Goal: Task Accomplishment & Management: Manage account settings

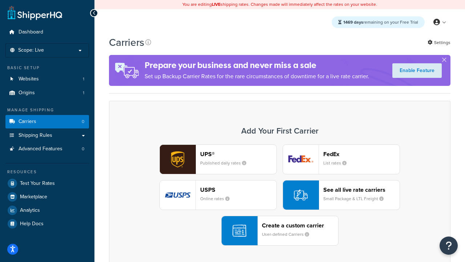
click at [280, 195] on div "UPS® Published daily rates FedEx List rates USPS Online rates See all live rate…" at bounding box center [280, 194] width 326 height 101
click at [362, 154] on header "FedEx" at bounding box center [361, 153] width 76 height 7
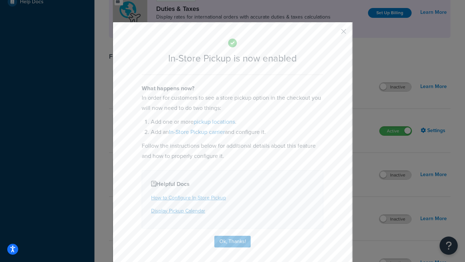
click at [333, 34] on button "button" at bounding box center [333, 34] width 2 height 2
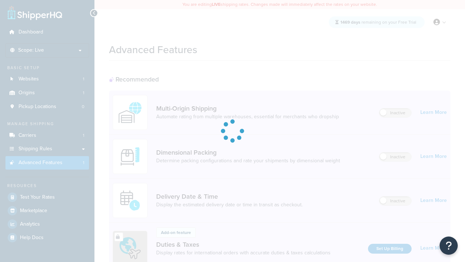
scroll to position [236, 0]
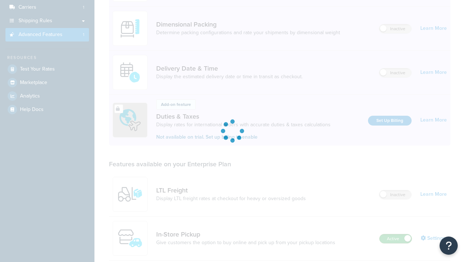
click at [396, 234] on label "Active" at bounding box center [396, 238] width 32 height 9
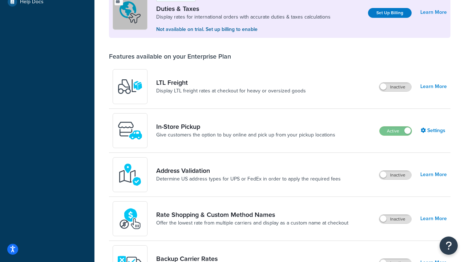
scroll to position [222, 0]
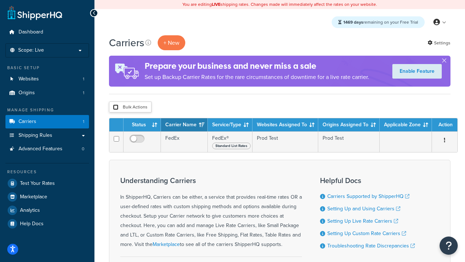
click at [116, 107] on input "checkbox" at bounding box center [115, 106] width 5 height 5
checkbox input "true"
click at [0, 0] on button "Delete" at bounding box center [0, 0] width 0 height 0
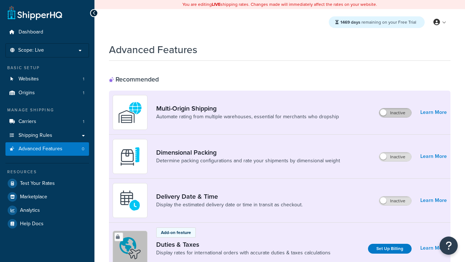
click at [395, 113] on label "Inactive" at bounding box center [395, 112] width 32 height 9
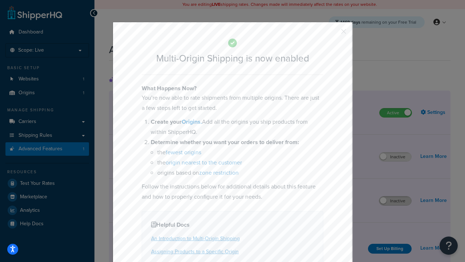
click at [333, 34] on button "button" at bounding box center [333, 34] width 2 height 2
click at [395, 201] on label "Inactive" at bounding box center [395, 200] width 32 height 9
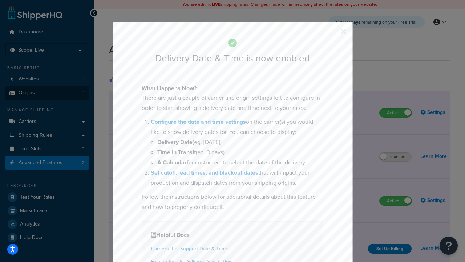
click at [333, 34] on button "button" at bounding box center [333, 34] width 2 height 2
click at [47, 93] on link "Origins 1" at bounding box center [47, 92] width 84 height 13
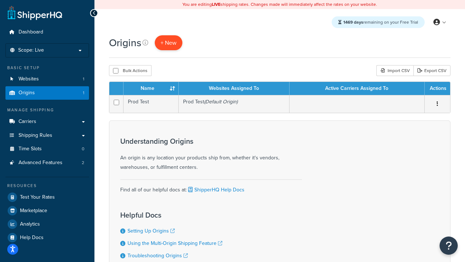
click at [169, 43] on span "+ New" at bounding box center [169, 43] width 16 height 8
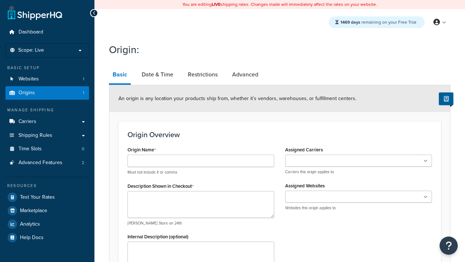
click at [120, 76] on link "Basic" at bounding box center [120, 75] width 22 height 19
click at [157, 75] on link "Date & Time" at bounding box center [157, 74] width 39 height 17
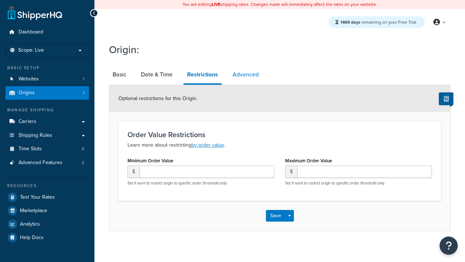
click at [246, 75] on link "Advanced" at bounding box center [245, 74] width 33 height 17
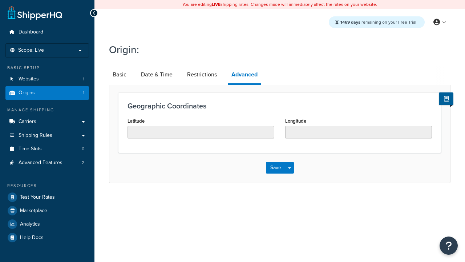
click at [47, 93] on link "Origins 1" at bounding box center [47, 92] width 84 height 13
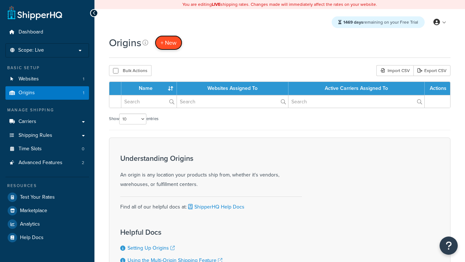
click at [169, 43] on span "+ New" at bounding box center [169, 43] width 16 height 8
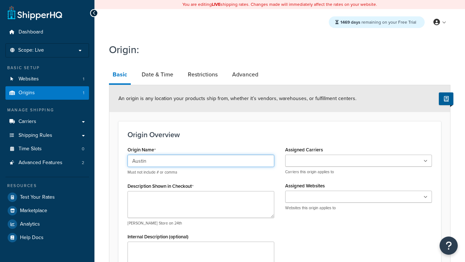
type input "Austin"
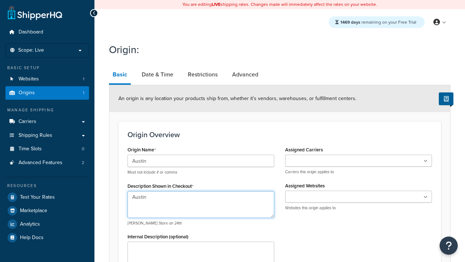
type textarea "Austin"
type input "Test Street"
type input "Austin"
select select "43"
type input "Austin"
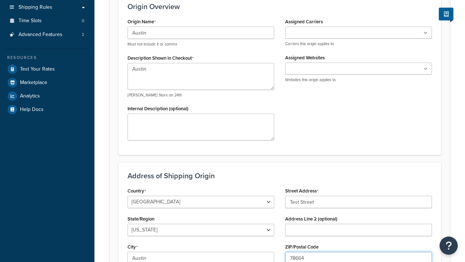
type input "78664"
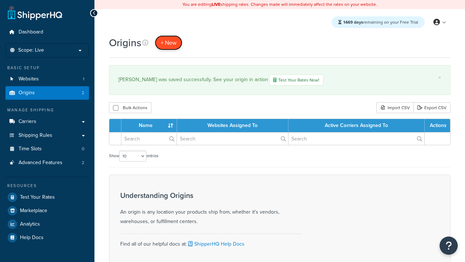
click at [169, 43] on span "+ New" at bounding box center [169, 43] width 16 height 8
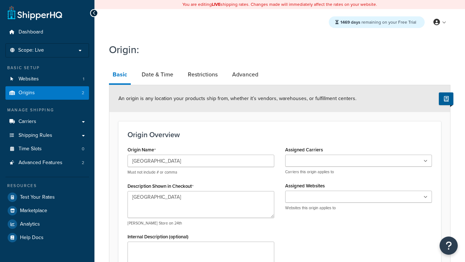
type textarea "[GEOGRAPHIC_DATA]"
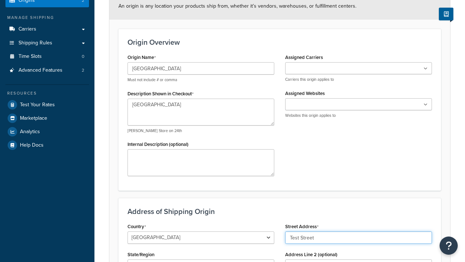
type input "Test Street"
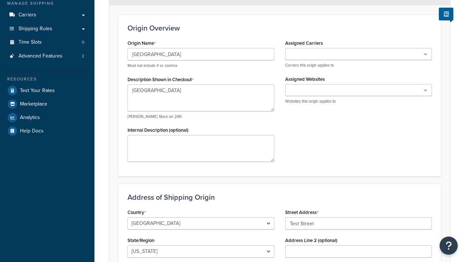
type input "Austin"
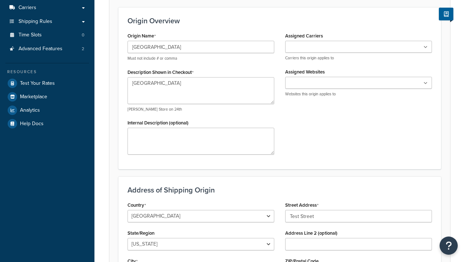
select select "43"
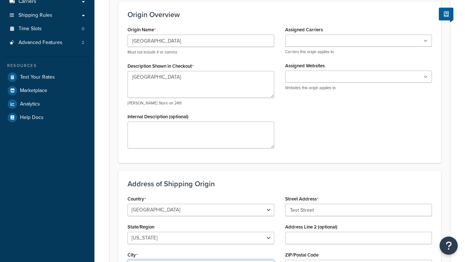
type input "Austin"
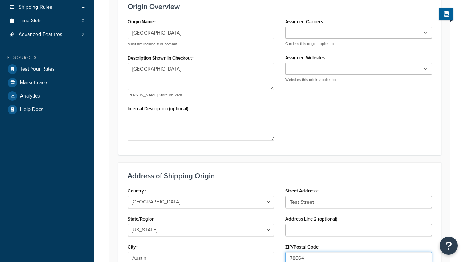
type input "78664"
